Goal: Transaction & Acquisition: Purchase product/service

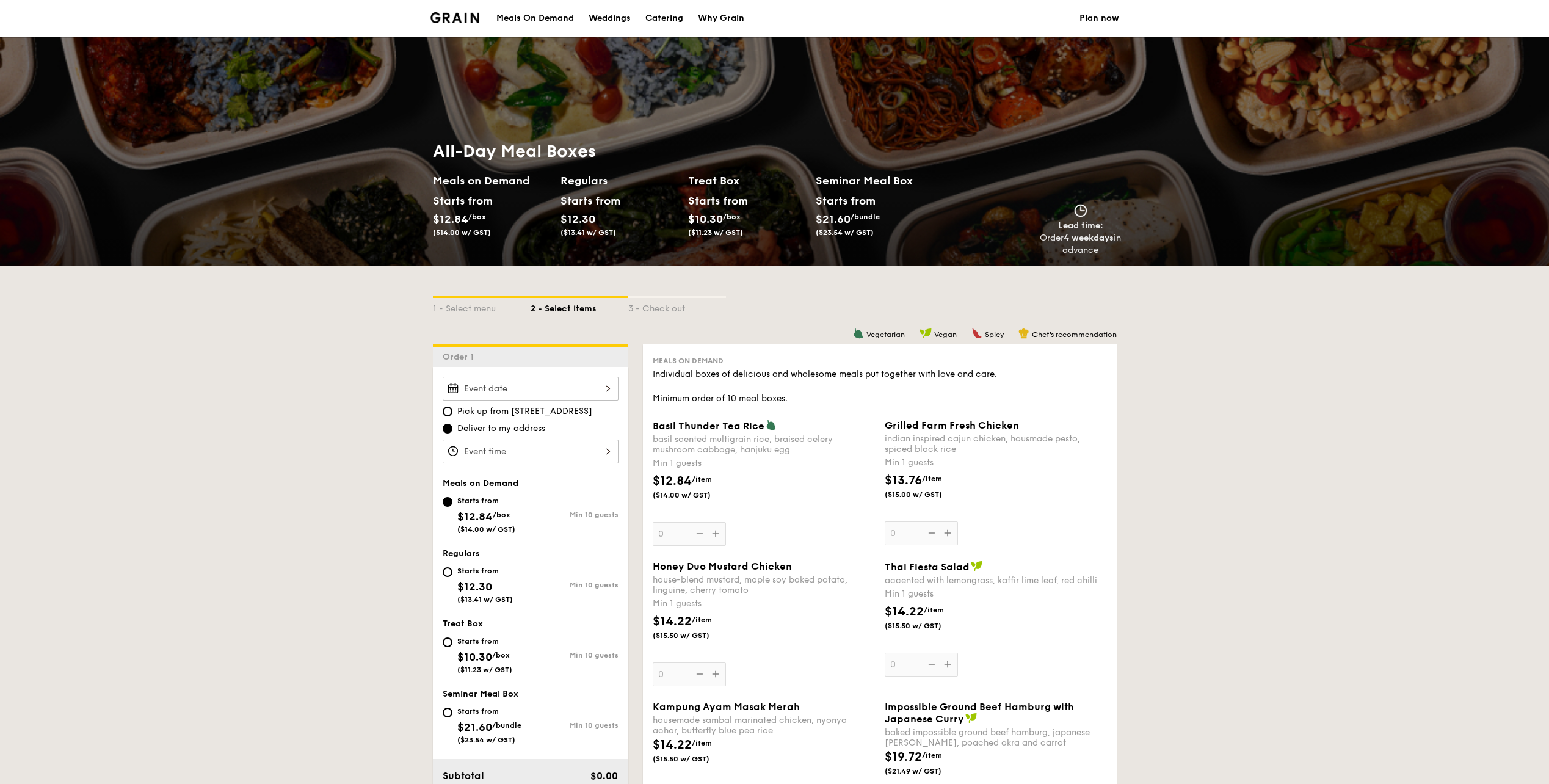
select select
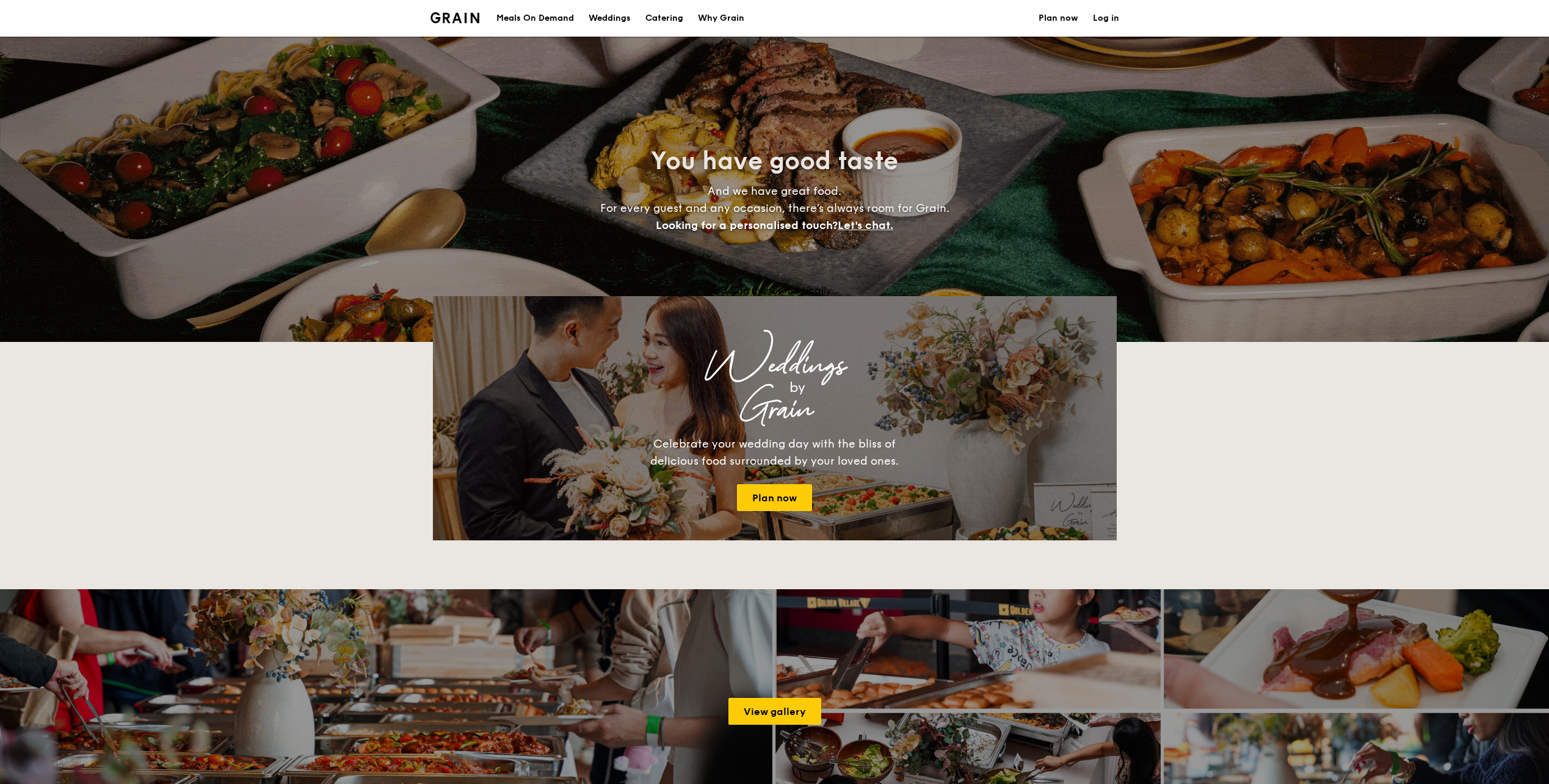
scroll to position [1615, 0]
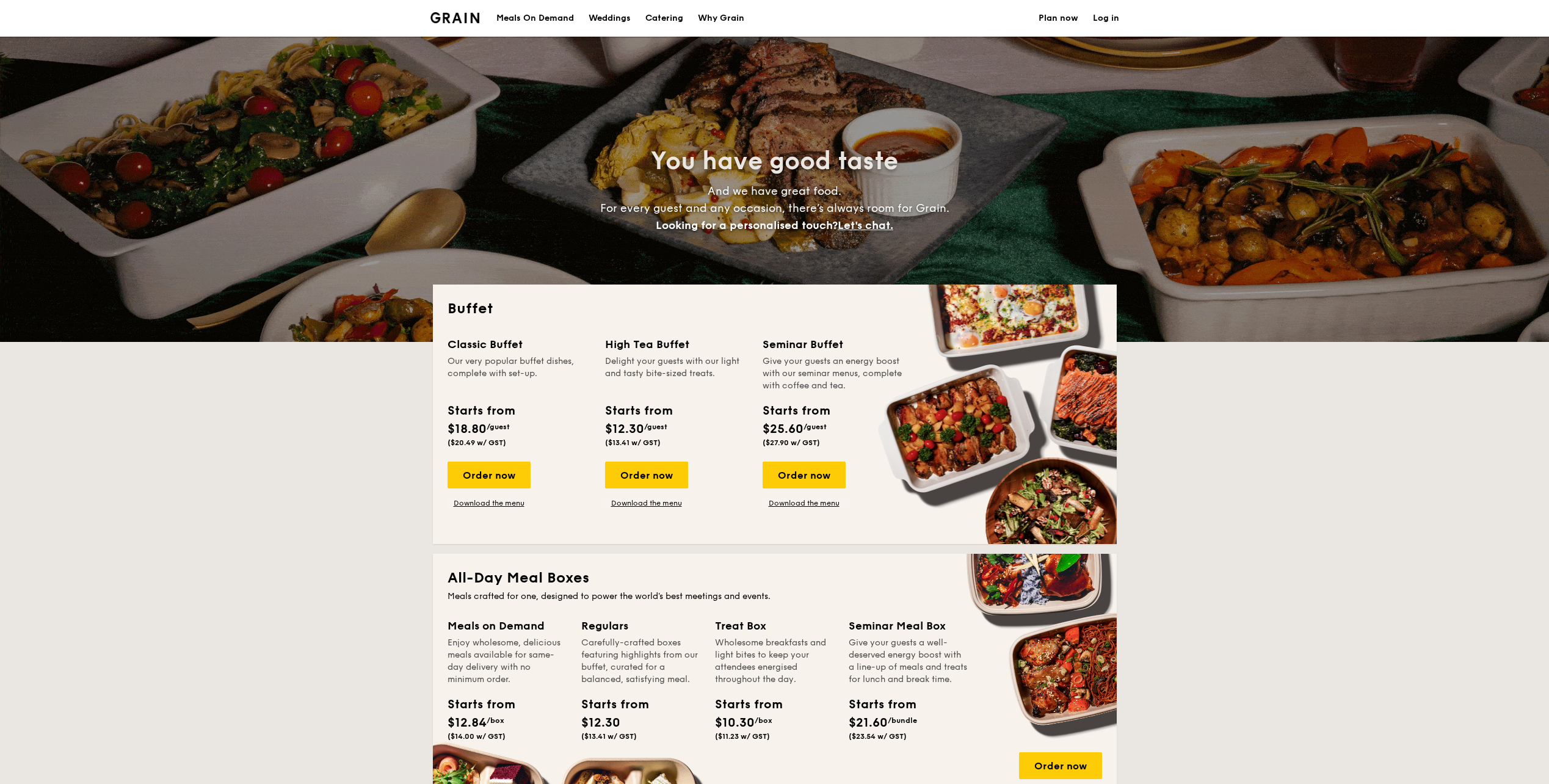
select select
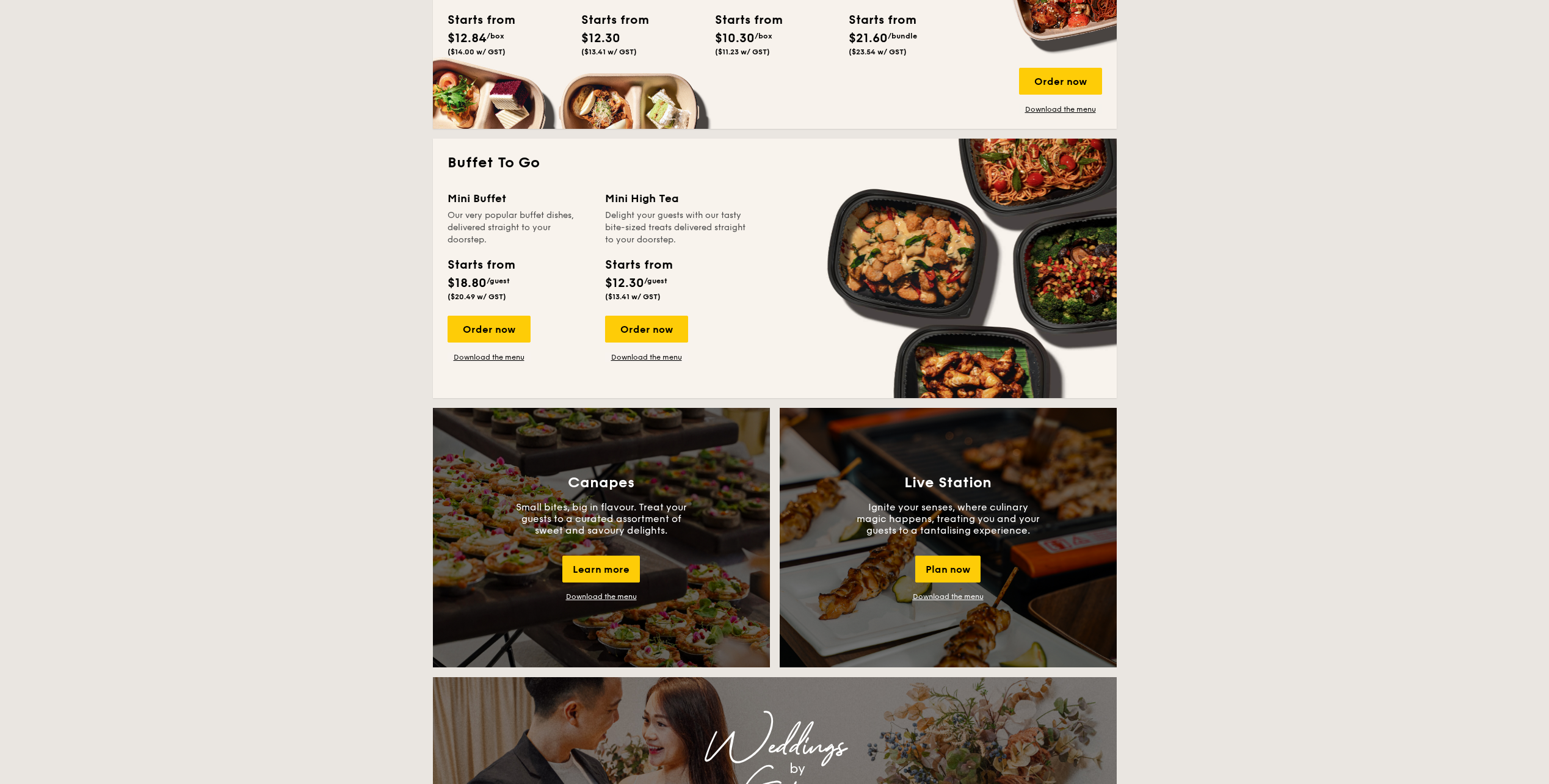
scroll to position [733, 0]
